Goal: Information Seeking & Learning: Learn about a topic

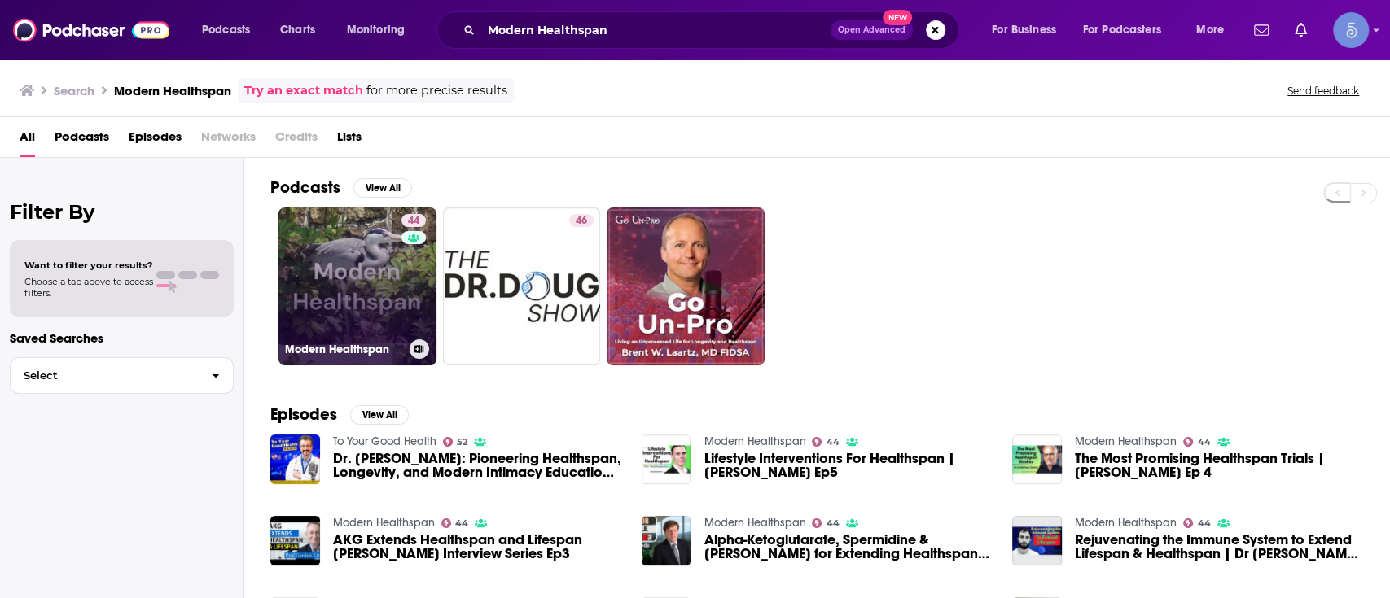
click at [365, 249] on link "44 Modern Healthspan" at bounding box center [357, 287] width 158 height 158
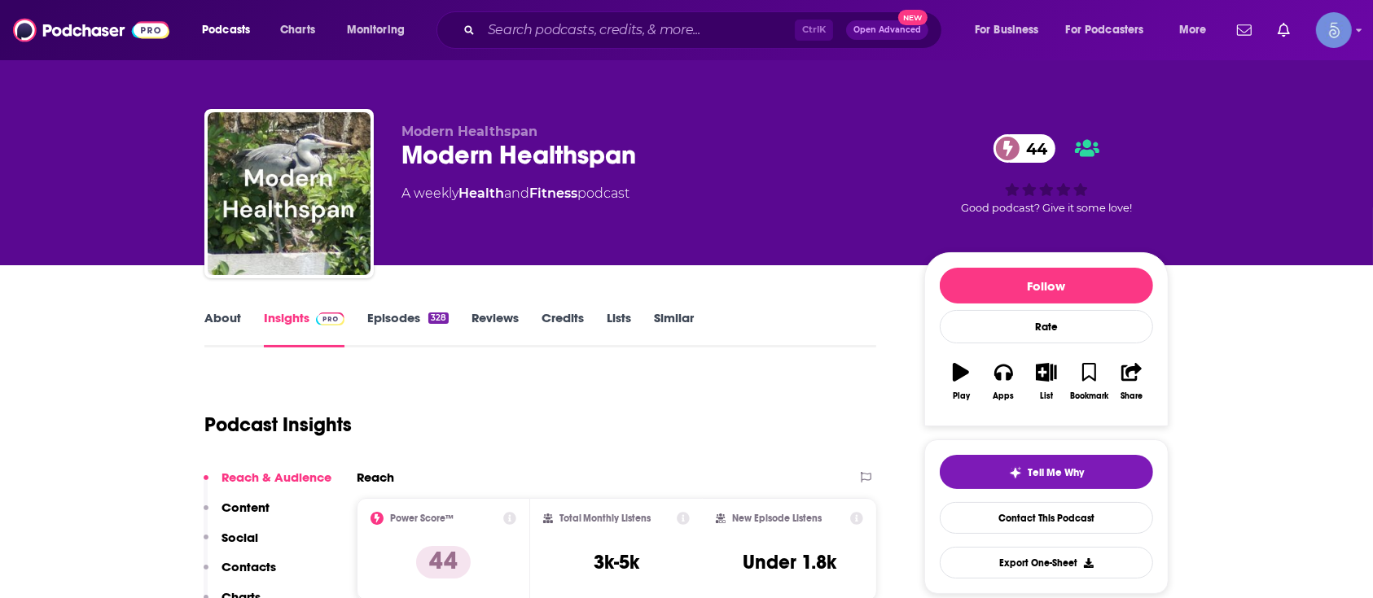
click at [212, 328] on link "About" at bounding box center [222, 328] width 37 height 37
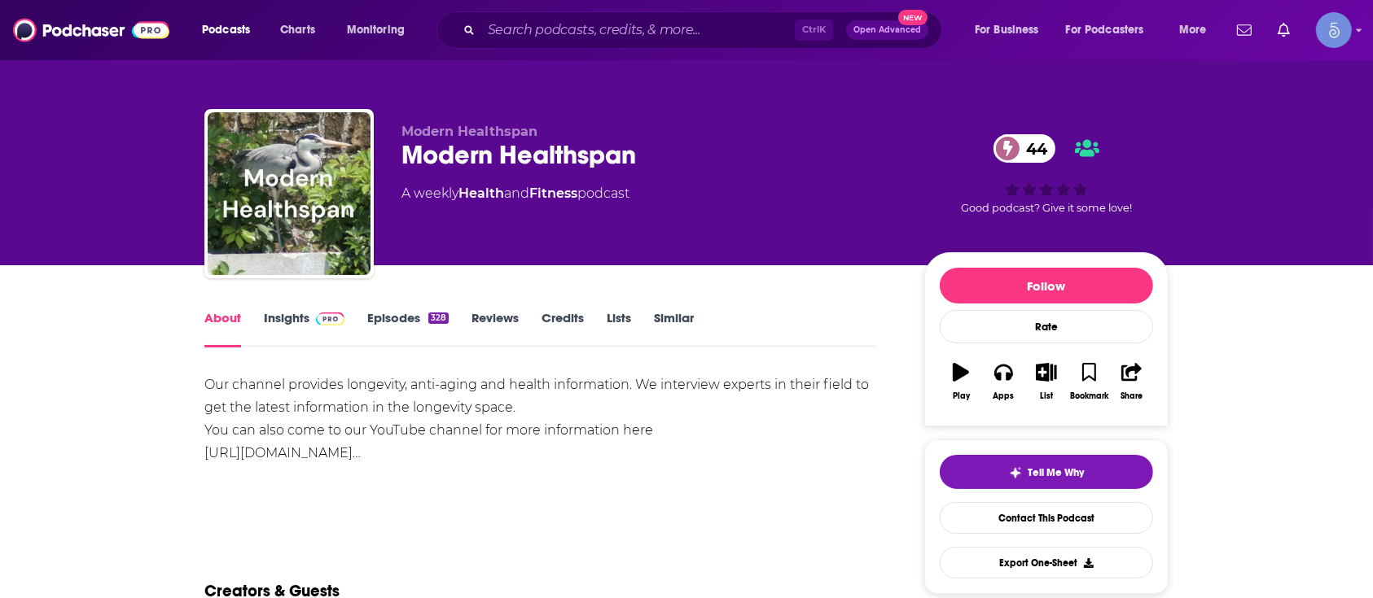
click at [361, 449] on link "[URL][DOMAIN_NAME]…" at bounding box center [282, 452] width 156 height 15
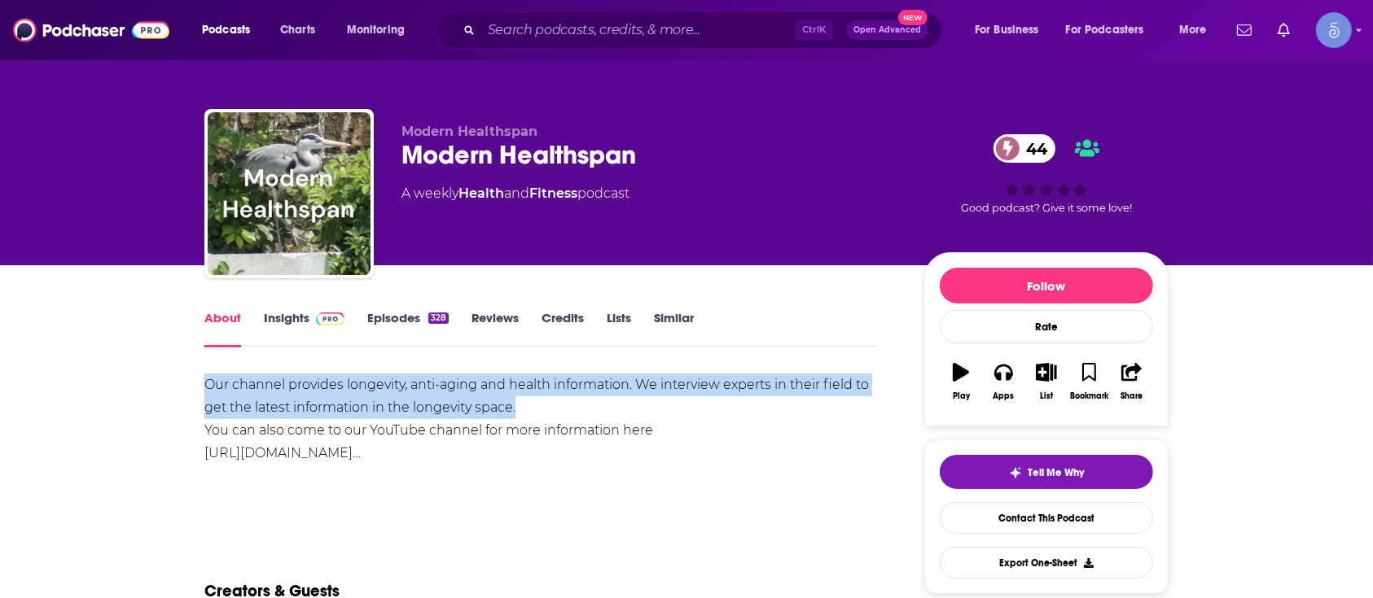
drag, startPoint x: 184, startPoint y: 379, endPoint x: 651, endPoint y: 410, distance: 468.3
copy div "Our channel provides longevity, anti-aging and health information. We interview…"
